Goal: Information Seeking & Learning: Learn about a topic

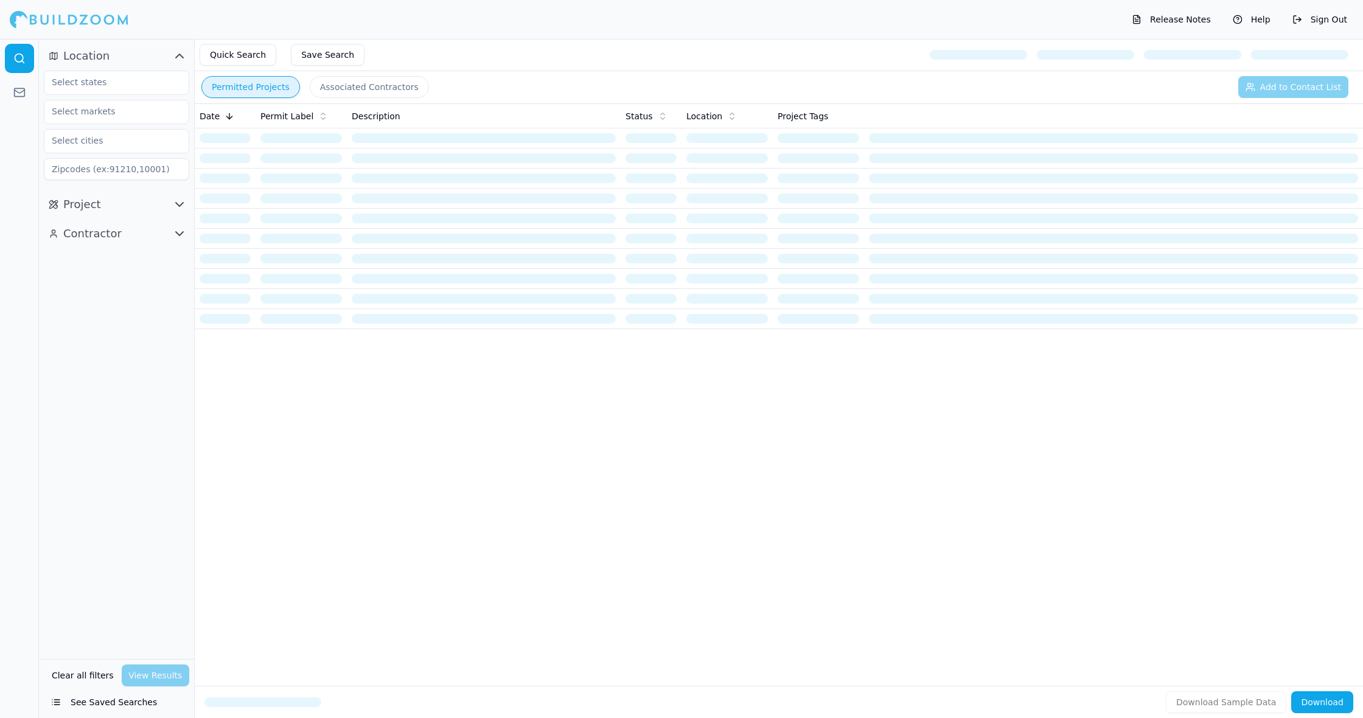
click at [117, 703] on button "See Saved Searches" at bounding box center [116, 702] width 145 height 22
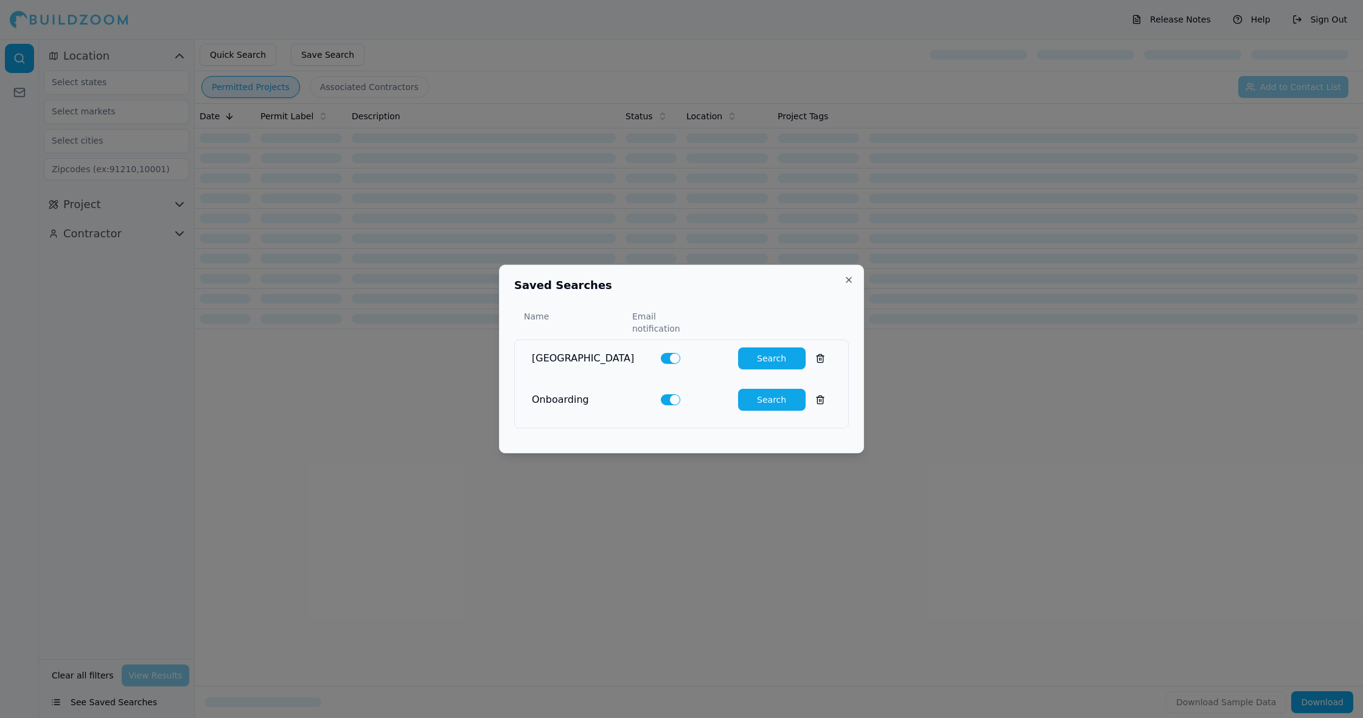
click at [783, 355] on button "Search" at bounding box center [772, 358] width 68 height 22
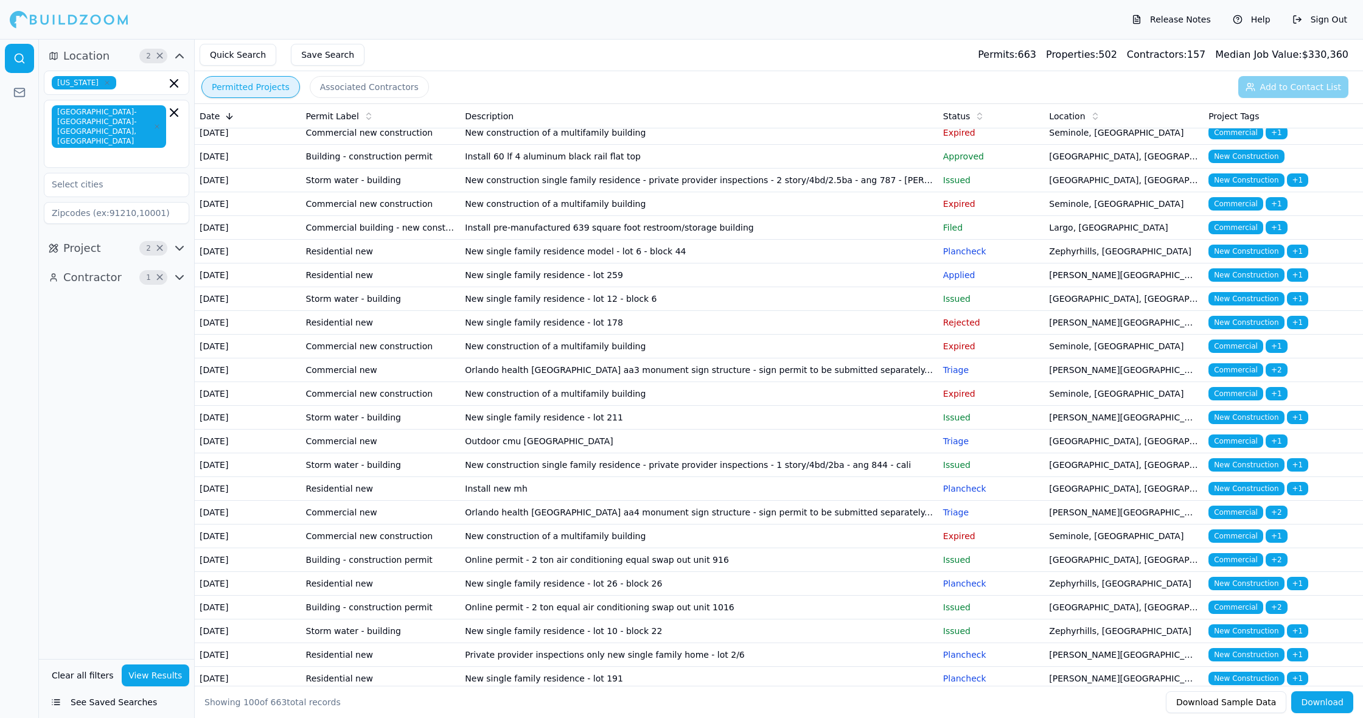
scroll to position [221, 0]
click at [179, 241] on icon "button" at bounding box center [179, 248] width 15 height 15
click at [189, 500] on div "Contractor 1 ×" at bounding box center [116, 514] width 155 height 29
click at [181, 507] on icon "button" at bounding box center [179, 514] width 15 height 15
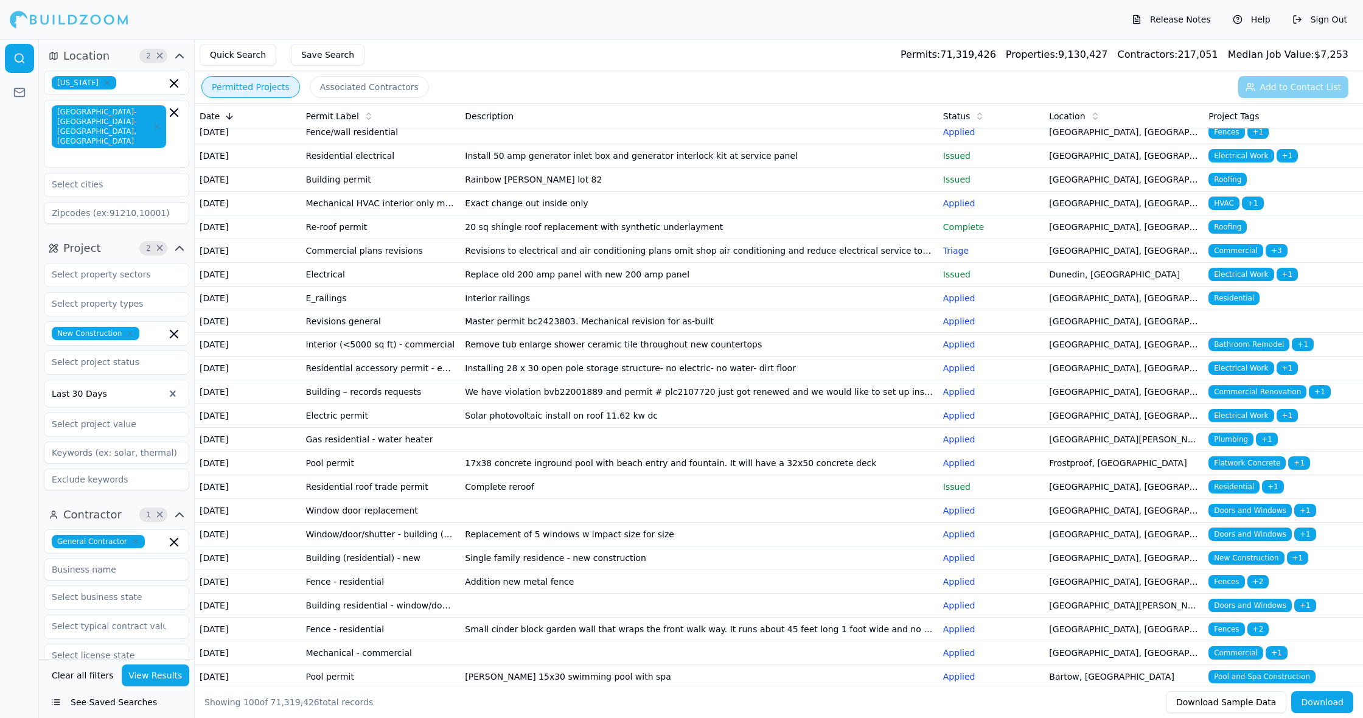
scroll to position [0, 0]
click at [181, 507] on icon "button" at bounding box center [179, 514] width 15 height 15
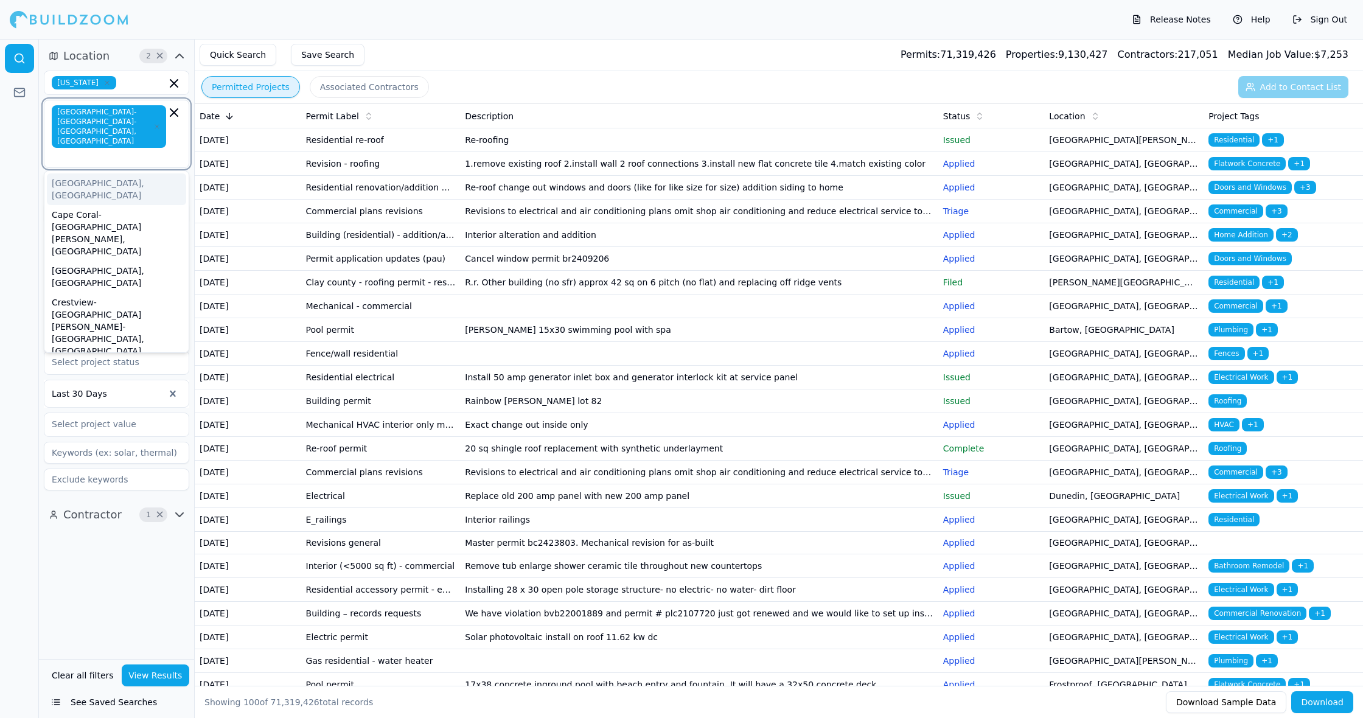
click at [115, 150] on input "text" at bounding box center [110, 156] width 112 height 12
click at [529, 63] on div "Quick Search Save Search Permits: 71,319,426 Properties: 9,130,427 Contractors:…" at bounding box center [779, 55] width 1168 height 32
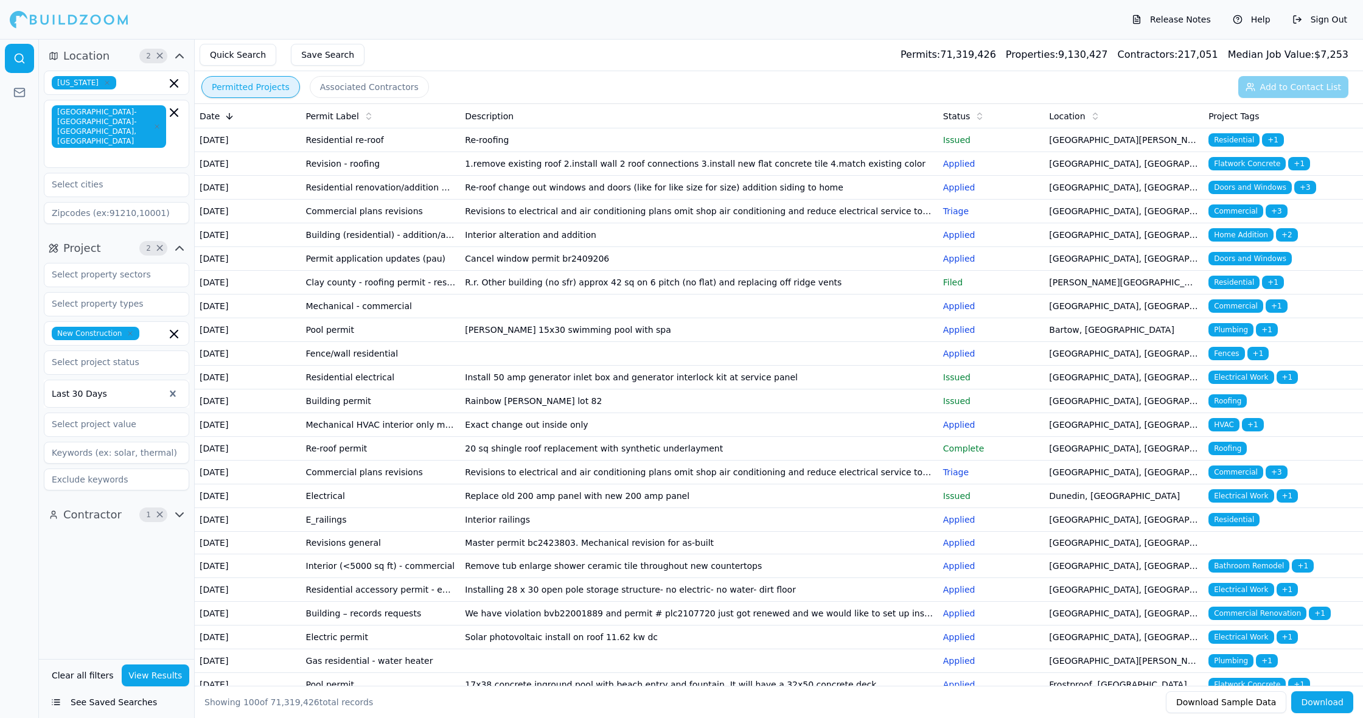
click at [103, 442] on input at bounding box center [116, 453] width 145 height 22
type input "roofing"
click at [125, 547] on div "Location 2 × Florida Tampa-St. Petersburg-Clearwater, FL Project 3 × New Constr…" at bounding box center [116, 349] width 155 height 620
click at [165, 678] on button "View Results" at bounding box center [156, 675] width 68 height 22
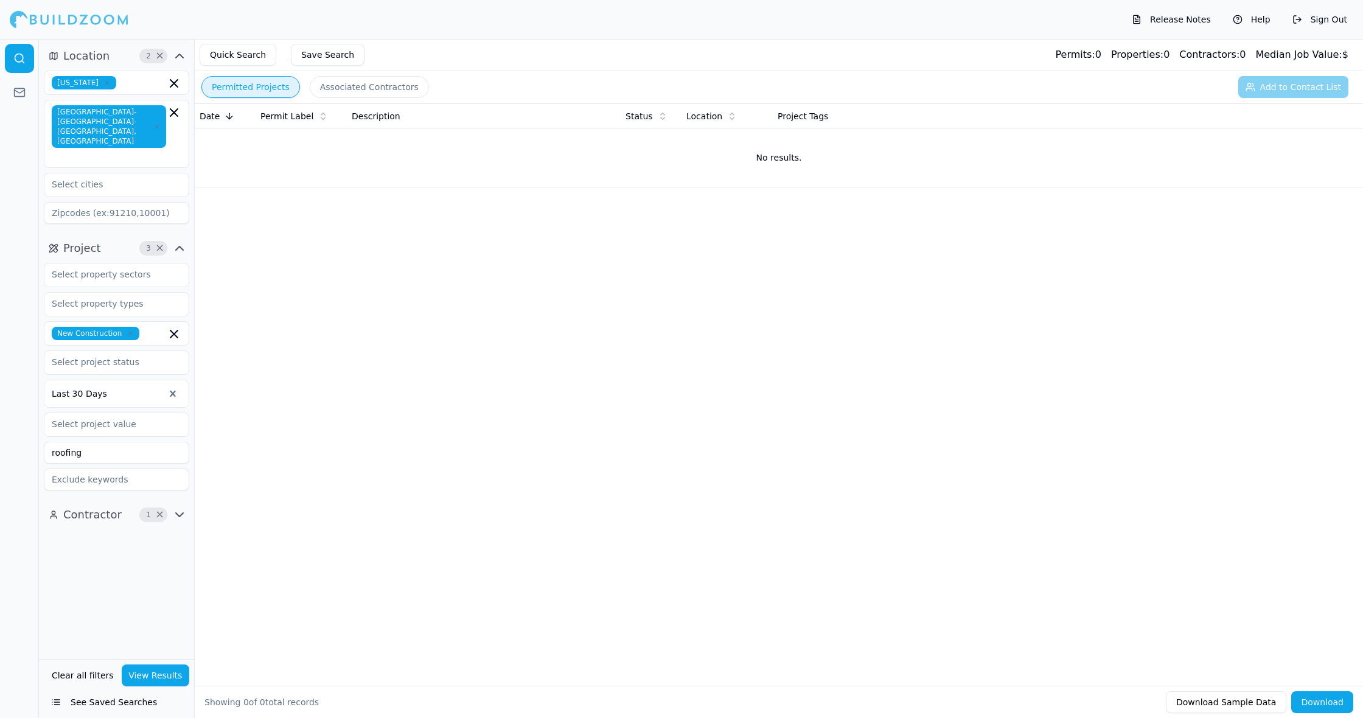
click at [181, 513] on icon "button" at bounding box center [179, 515] width 7 height 4
click at [174, 119] on icon "button" at bounding box center [174, 112] width 15 height 15
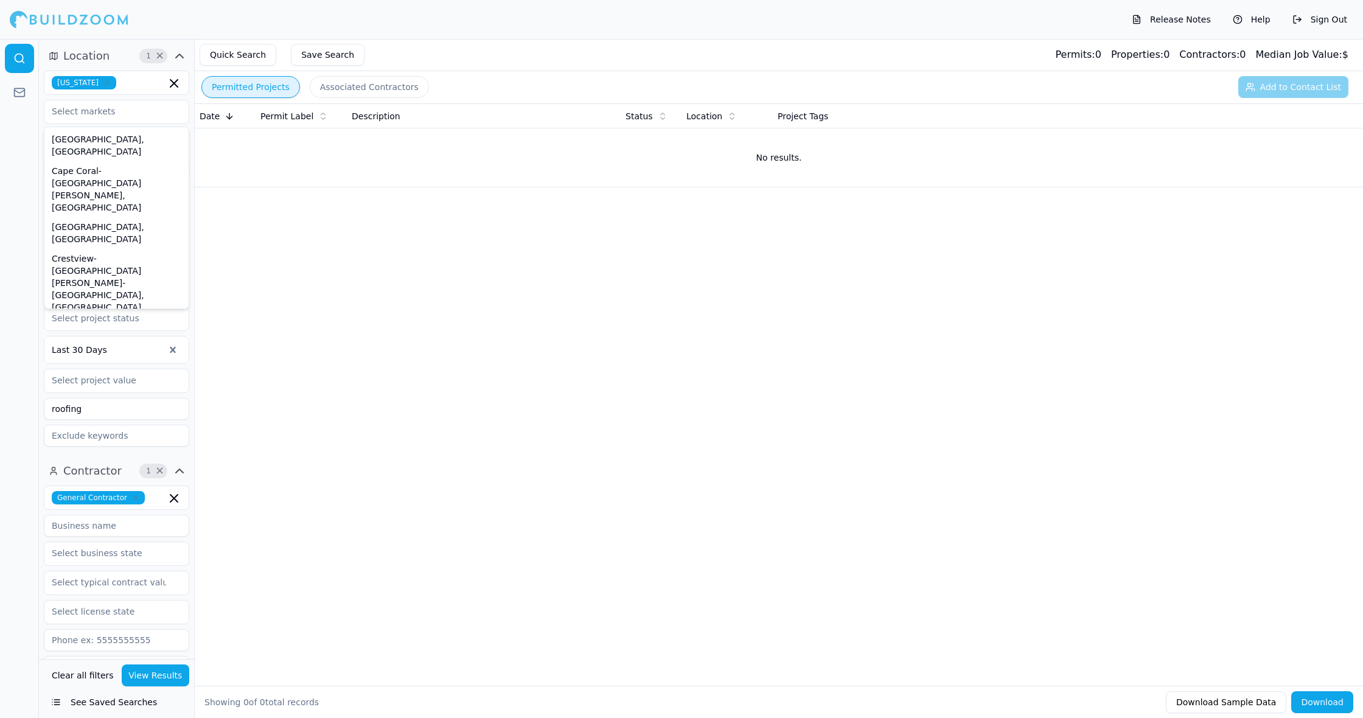
click at [112, 707] on button "See Saved Searches" at bounding box center [116, 702] width 145 height 22
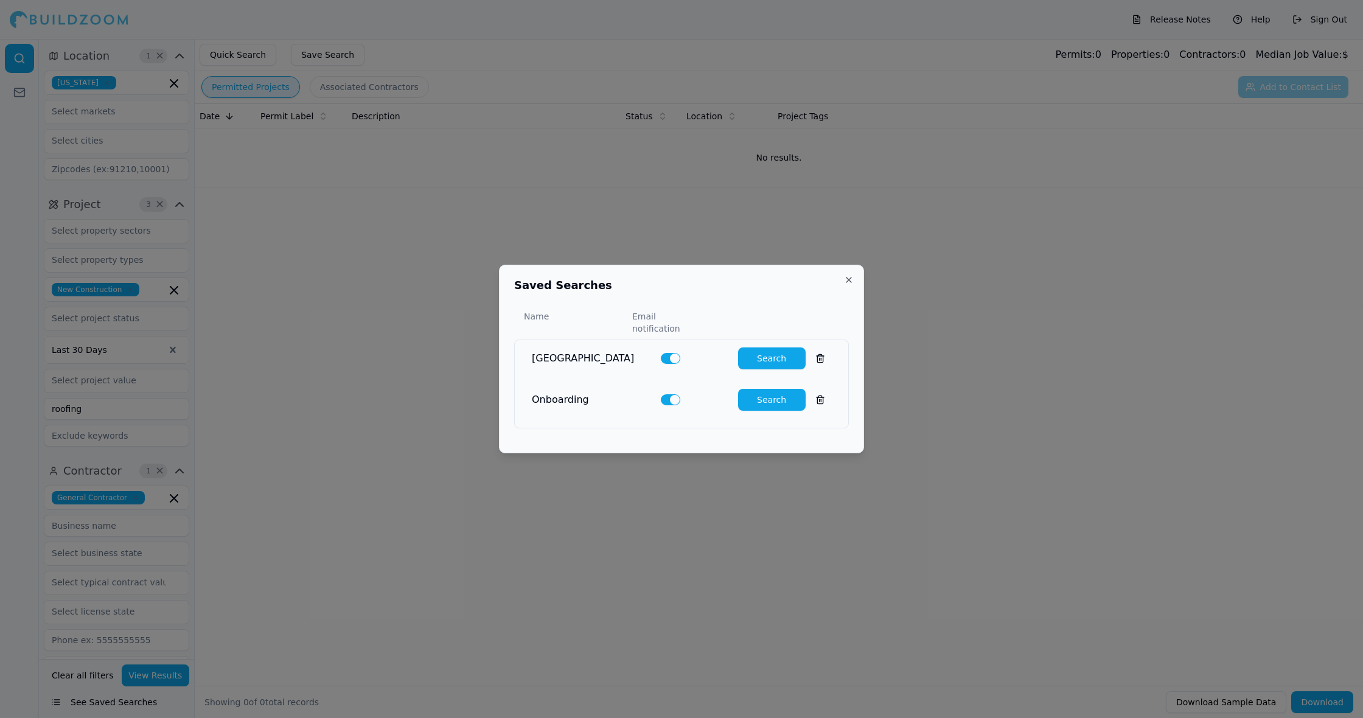
click at [777, 395] on button "Search" at bounding box center [772, 400] width 68 height 22
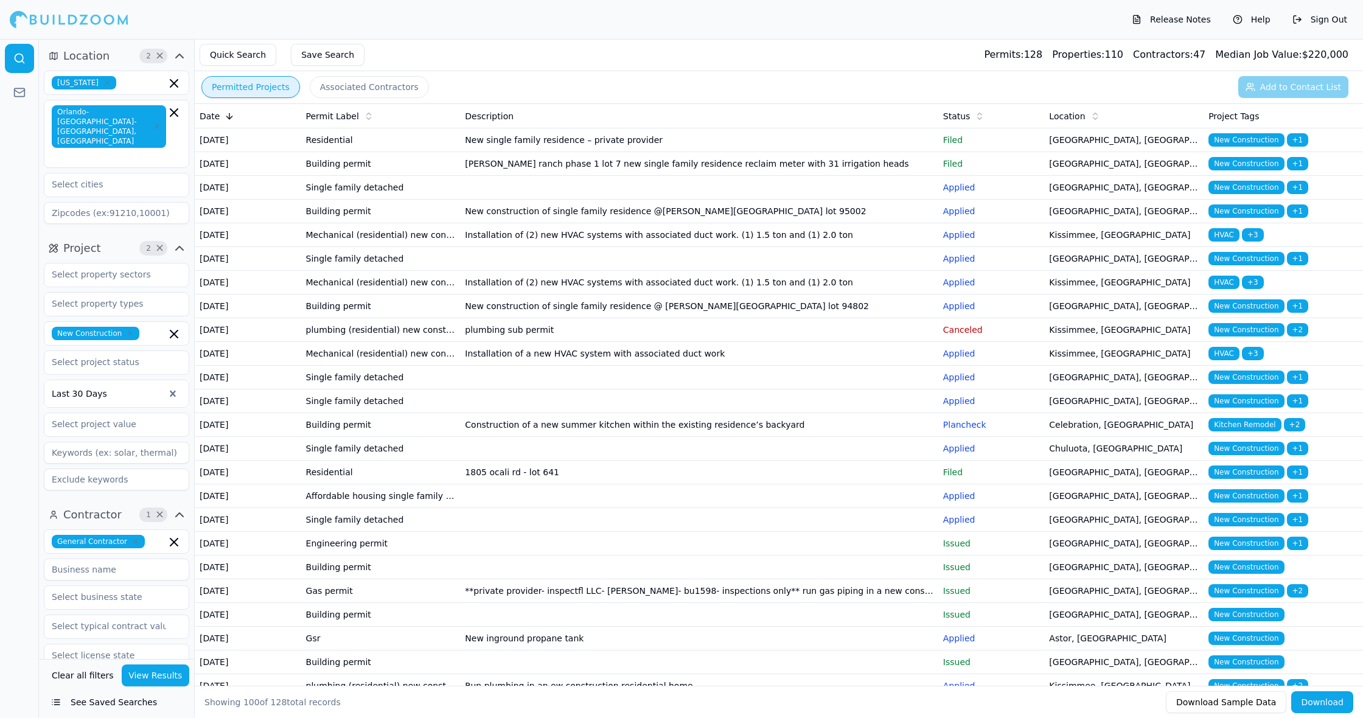
click at [173, 327] on icon "button" at bounding box center [174, 334] width 15 height 15
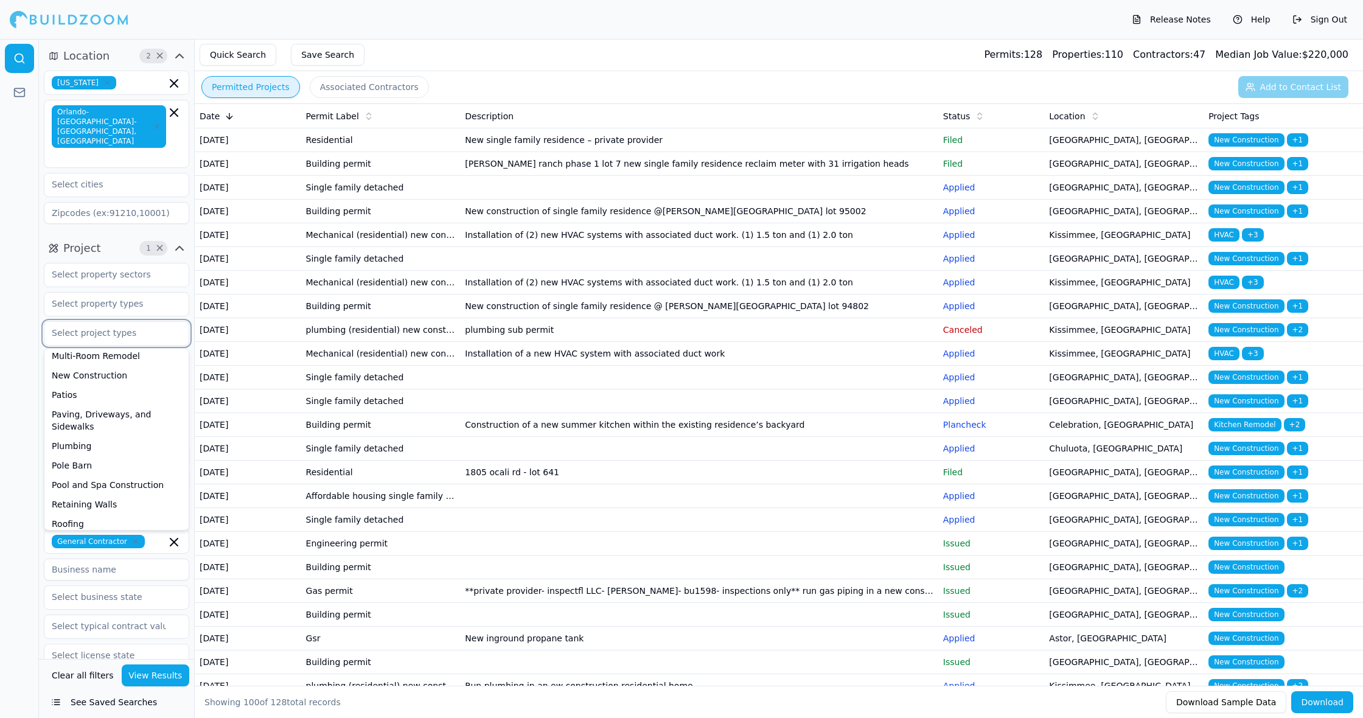
scroll to position [418, 0]
click at [104, 471] on div "Roofing" at bounding box center [116, 480] width 139 height 19
click at [154, 673] on button "View Results" at bounding box center [156, 675] width 68 height 22
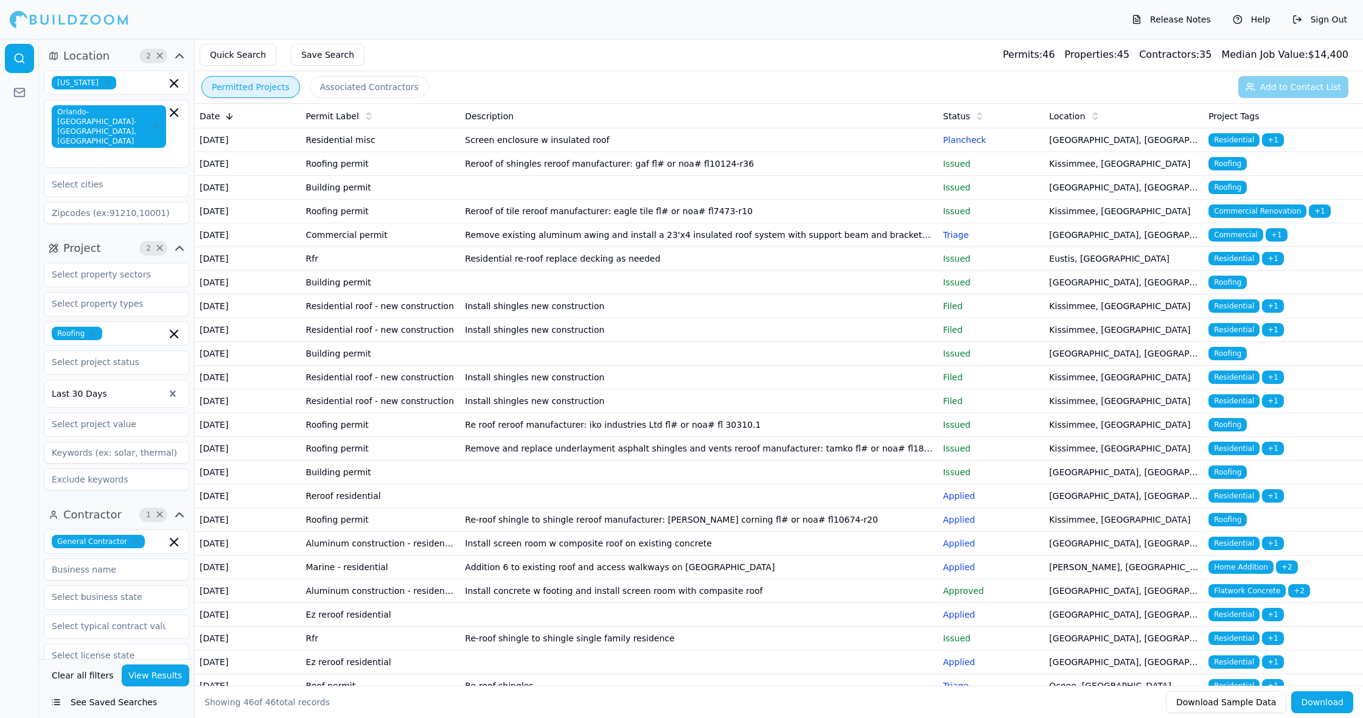
click at [768, 176] on td "Reroof of shingles reroof manufacturer: gaf fl# or noa# fl10124-r36" at bounding box center [699, 164] width 478 height 24
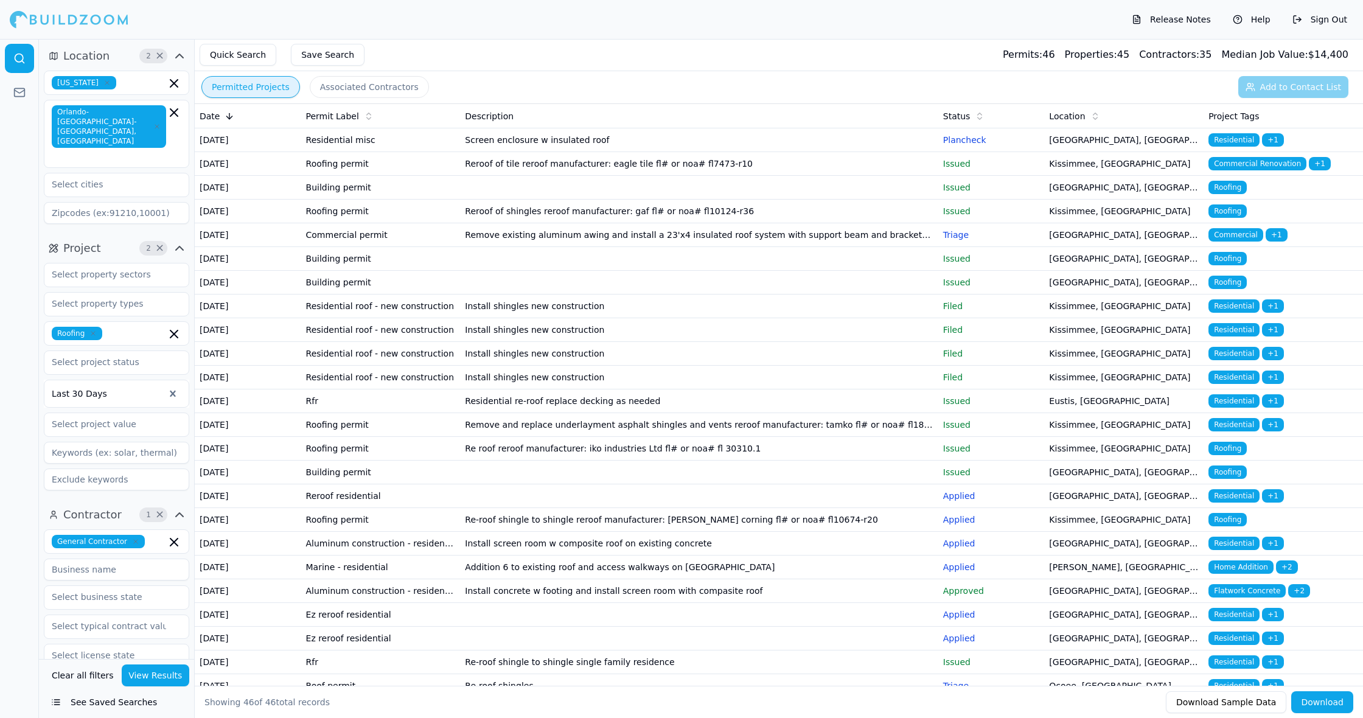
click at [769, 318] on td "Install shingles new construction" at bounding box center [699, 306] width 478 height 24
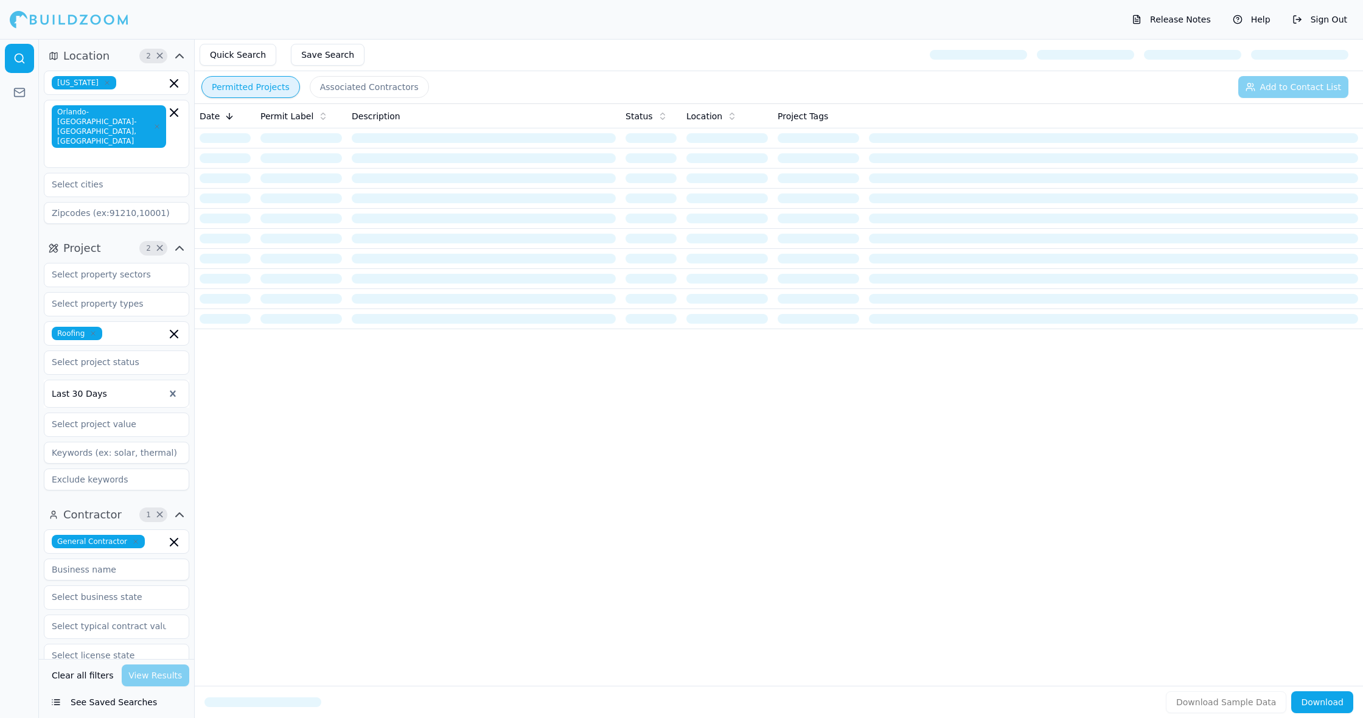
click at [1328, 21] on button "Sign Out" at bounding box center [1319, 19] width 67 height 19
